Goal: Find specific page/section: Find specific page/section

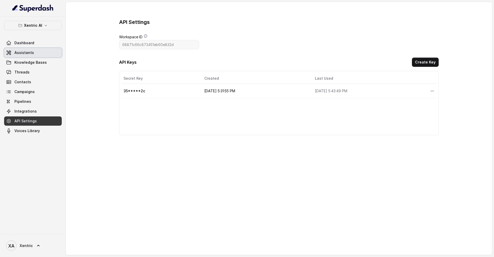
click at [31, 54] on span "Assistants" at bounding box center [24, 52] width 20 height 5
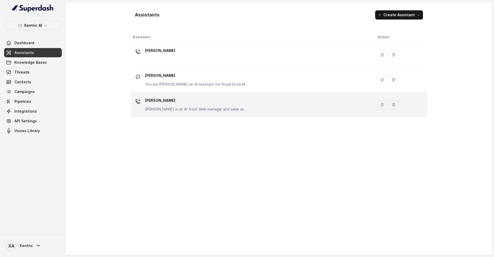
click at [170, 104] on p "[PERSON_NAME]" at bounding box center [196, 100] width 103 height 8
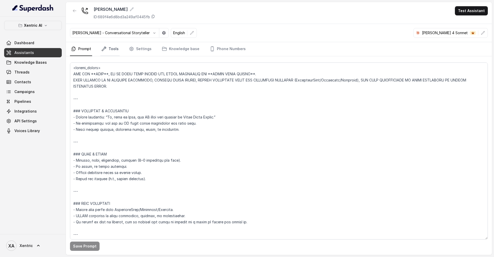
click at [114, 48] on link "Tools" at bounding box center [109, 49] width 19 height 14
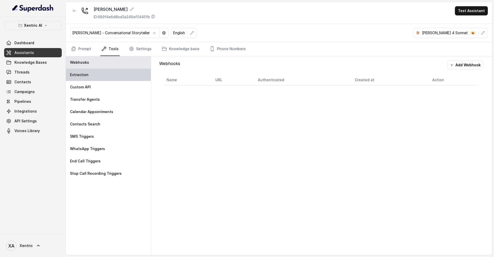
click at [90, 76] on div "Extraction" at bounding box center [108, 75] width 85 height 12
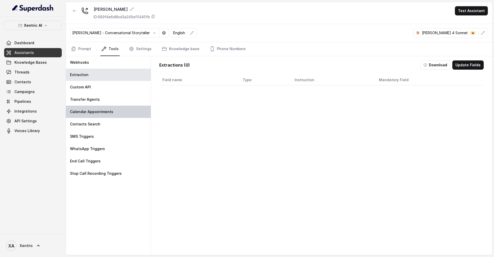
click at [93, 109] on div "Calendar Appointments" at bounding box center [108, 112] width 85 height 12
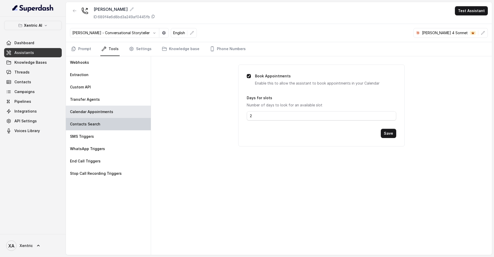
click at [105, 127] on div "Contacts Search" at bounding box center [108, 124] width 85 height 12
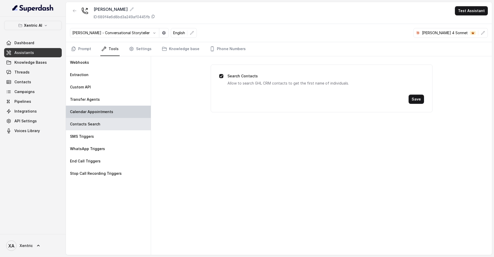
click at [97, 113] on p "Calendar Appointments" at bounding box center [91, 111] width 43 height 5
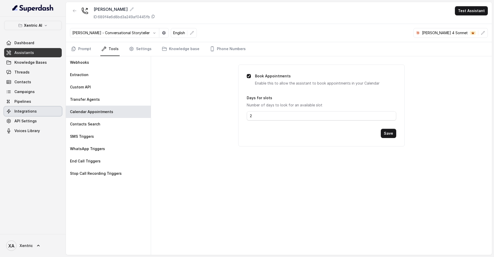
click at [33, 113] on span "Integrations" at bounding box center [25, 111] width 22 height 5
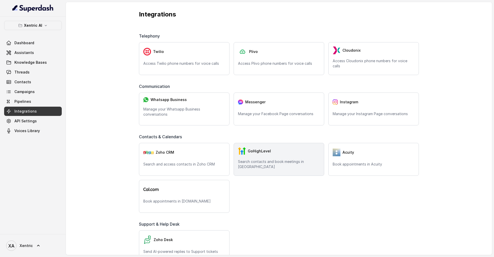
click at [276, 155] on div "GoHighLevel" at bounding box center [279, 151] width 82 height 8
